Goal: Task Accomplishment & Management: Use online tool/utility

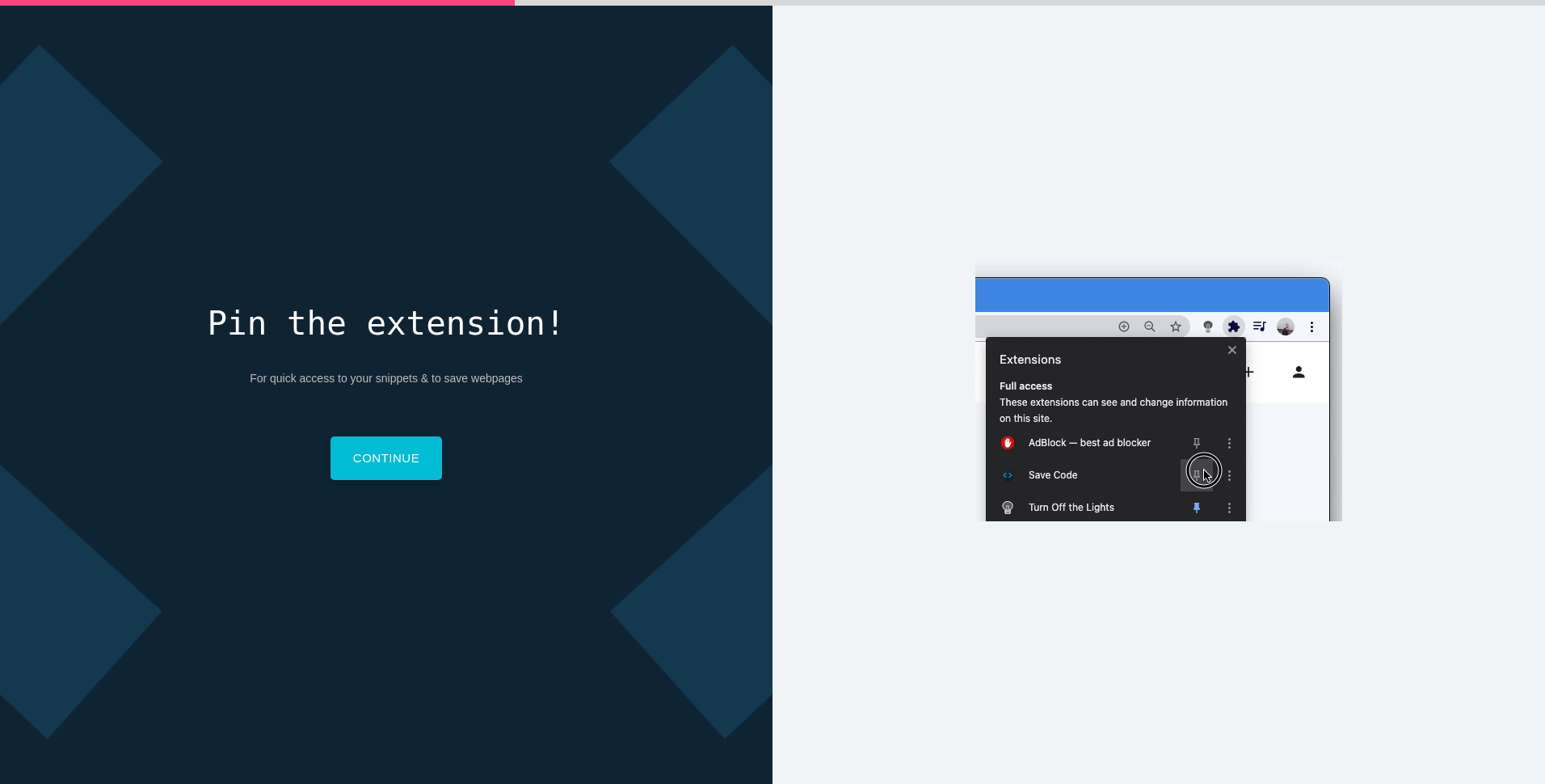
click at [1070, 182] on div "Why do you code? Why do you code? For work For school For fun Why do you code? …" at bounding box center [1159, 392] width 773 height 784
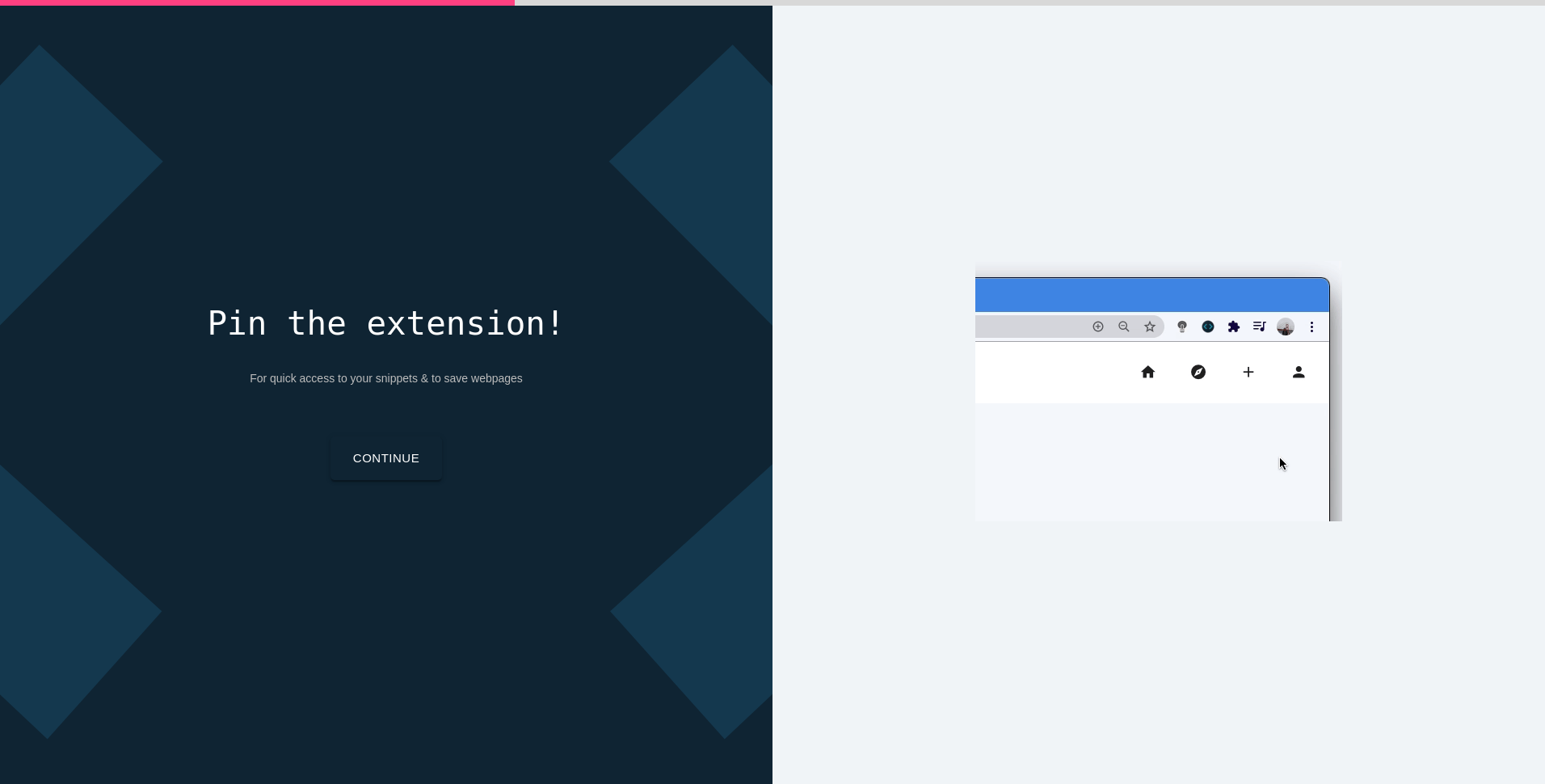
click at [383, 475] on link "Continue" at bounding box center [386, 458] width 111 height 43
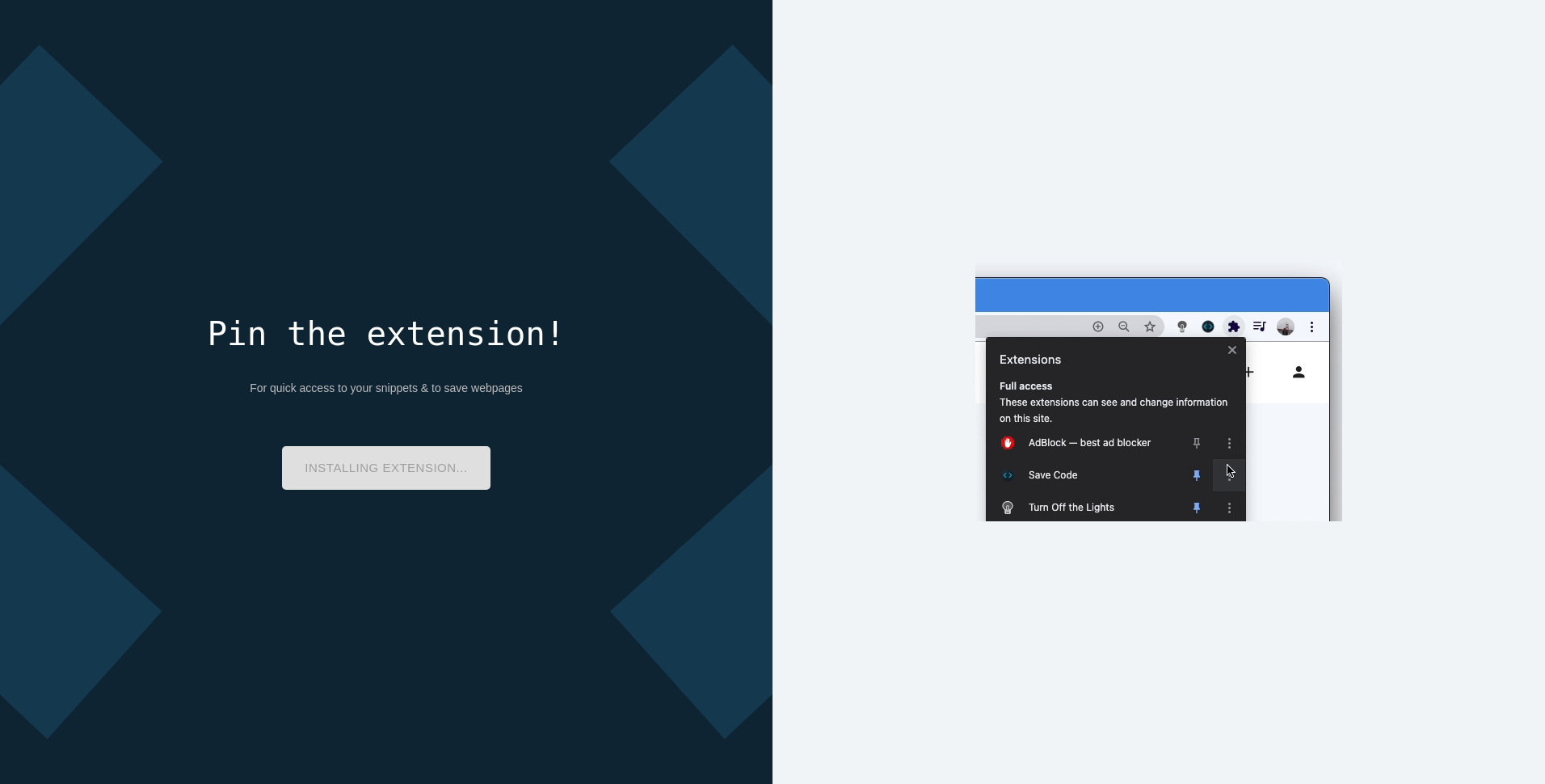
drag, startPoint x: 487, startPoint y: 198, endPoint x: 447, endPoint y: 190, distance: 40.8
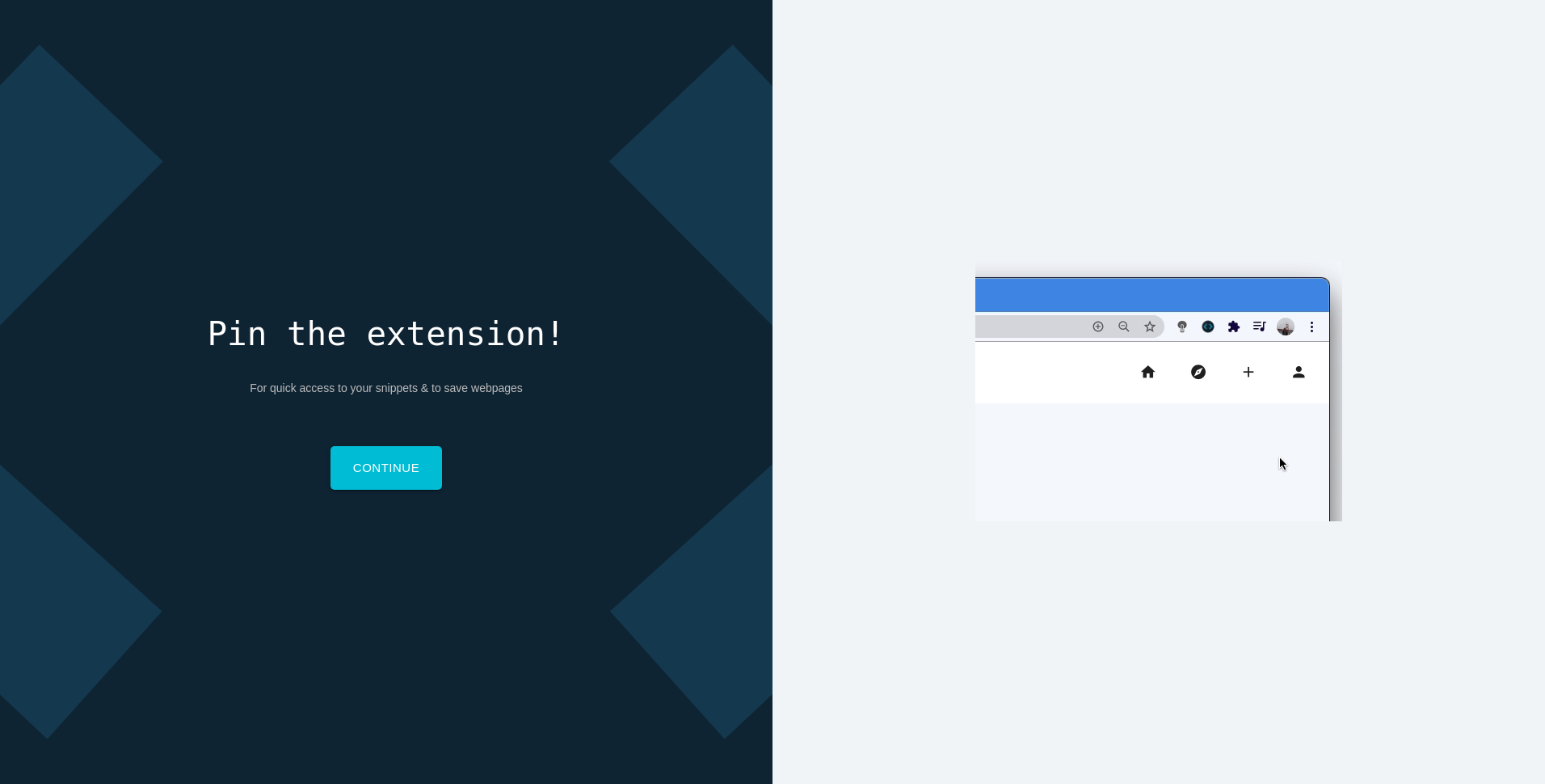
drag, startPoint x: 531, startPoint y: 241, endPoint x: 441, endPoint y: 196, distance: 100.6
